Goal: Information Seeking & Learning: Check status

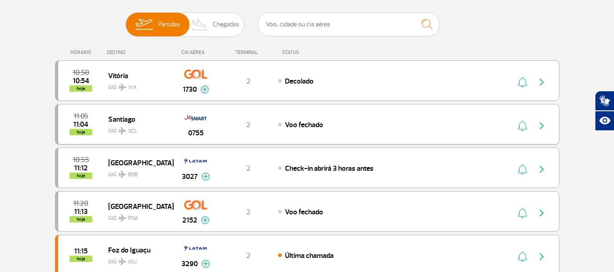
scroll to position [91, 0]
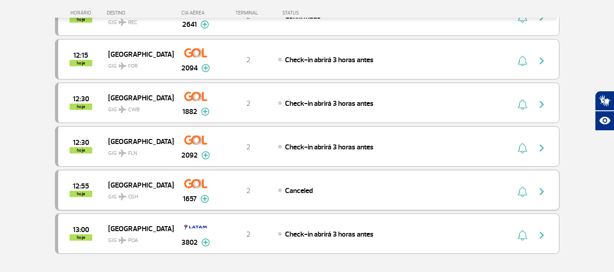
scroll to position [818, 0]
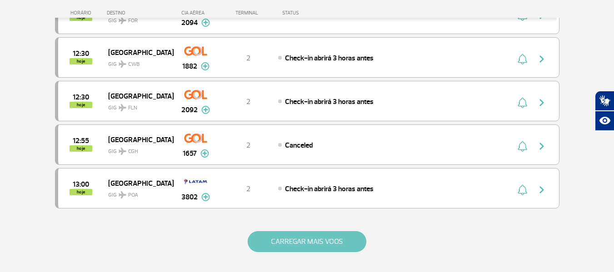
click at [306, 239] on button "CARREGAR MAIS VOOS" at bounding box center [307, 241] width 119 height 21
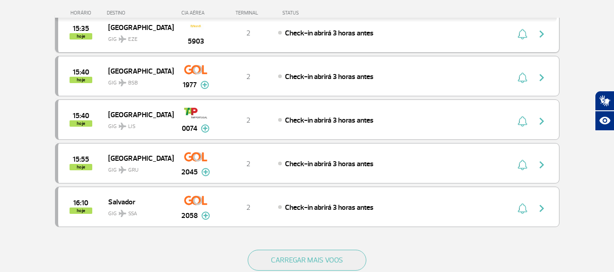
scroll to position [1682, 0]
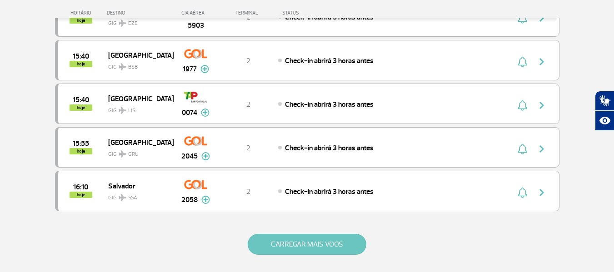
click at [314, 241] on button "CARREGAR MAIS VOOS" at bounding box center [307, 244] width 119 height 21
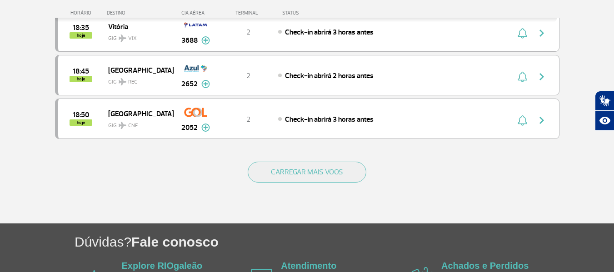
scroll to position [2637, 0]
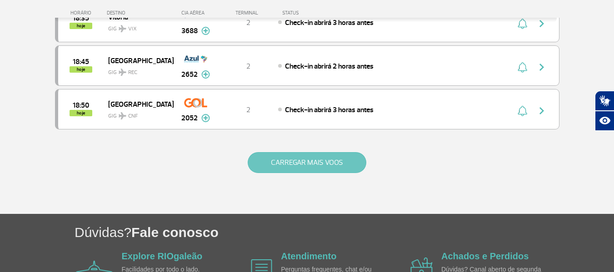
click at [332, 164] on button "CARREGAR MAIS VOOS" at bounding box center [307, 162] width 119 height 21
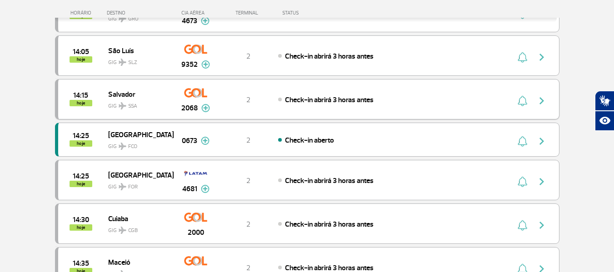
scroll to position [1273, 0]
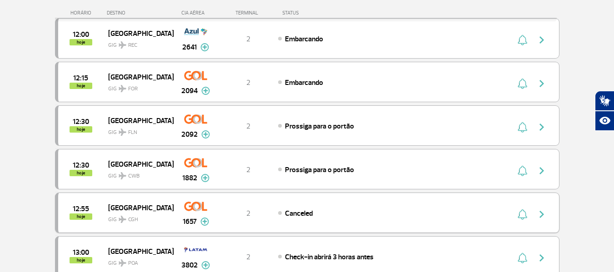
scroll to position [455, 0]
